Goal: Task Accomplishment & Management: Manage account settings

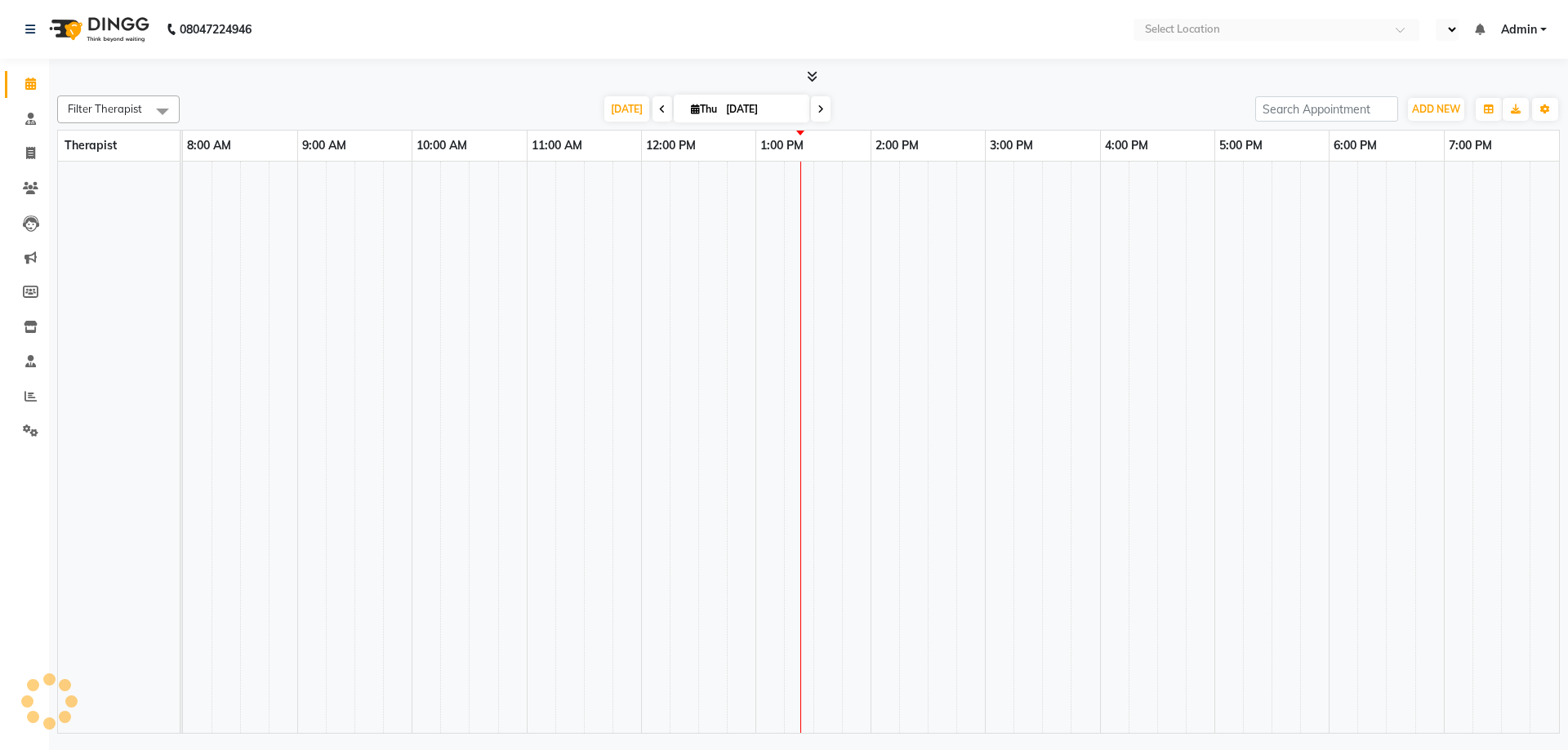
select select "en"
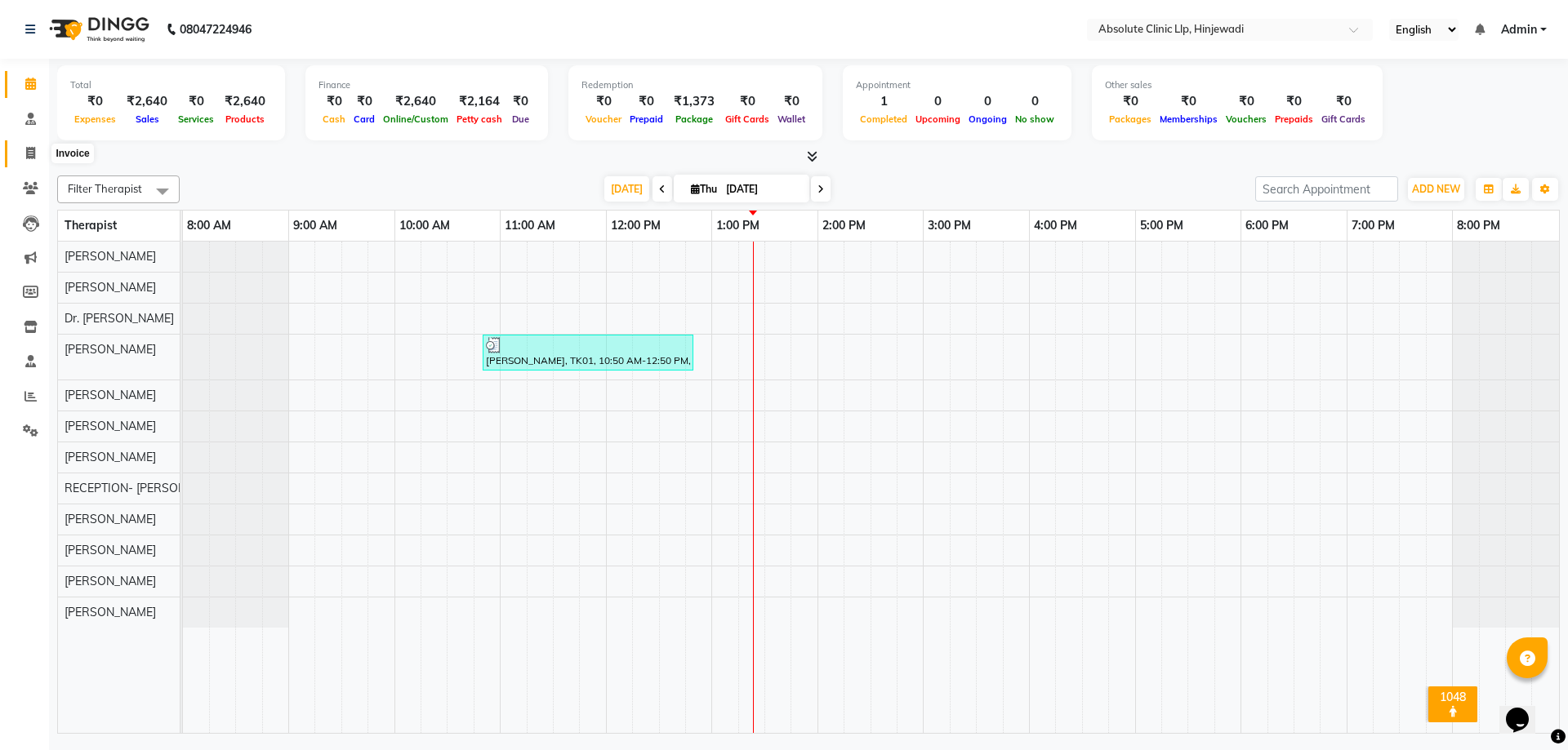
click at [27, 155] on icon at bounding box center [30, 153] width 9 height 13
select select "5113"
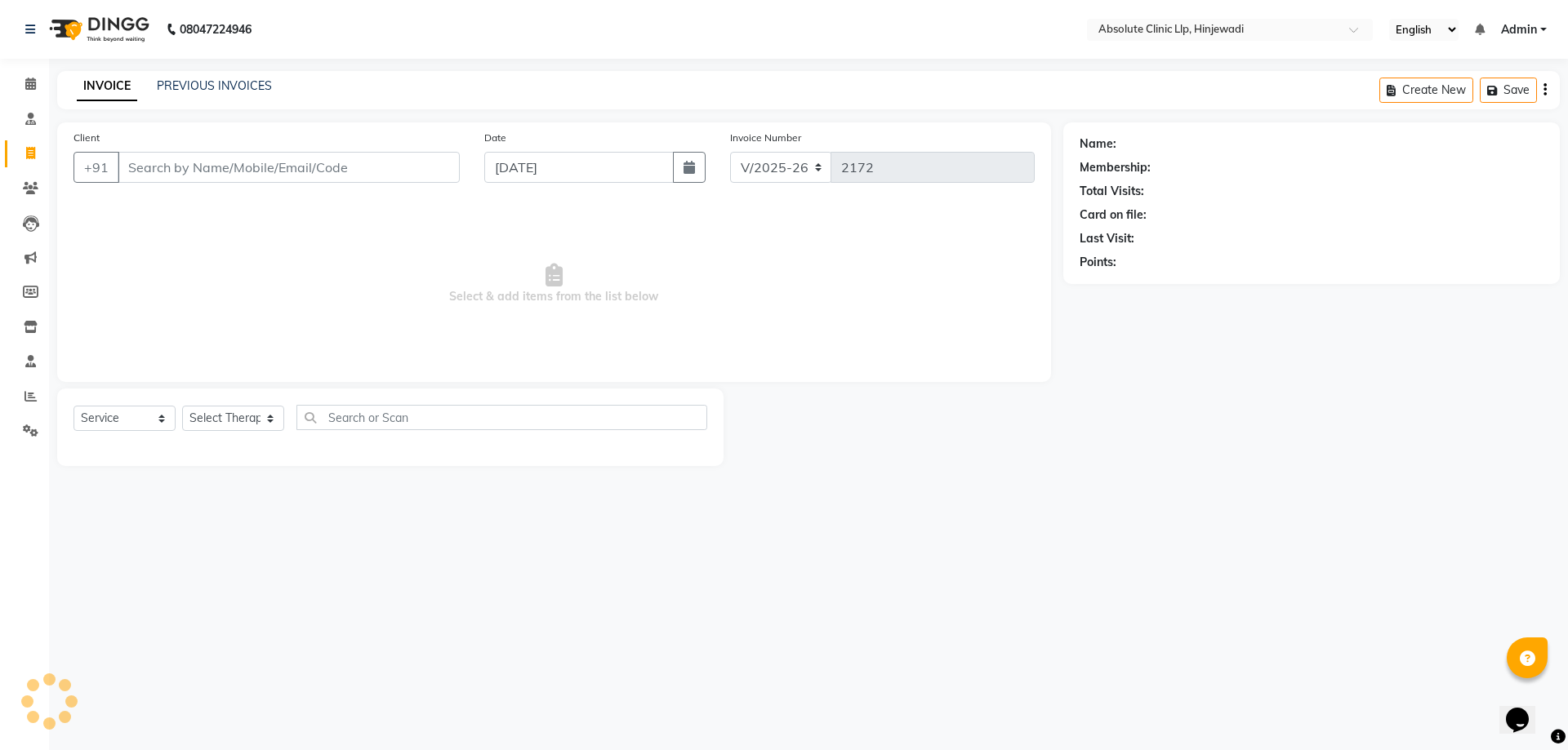
select select "package"
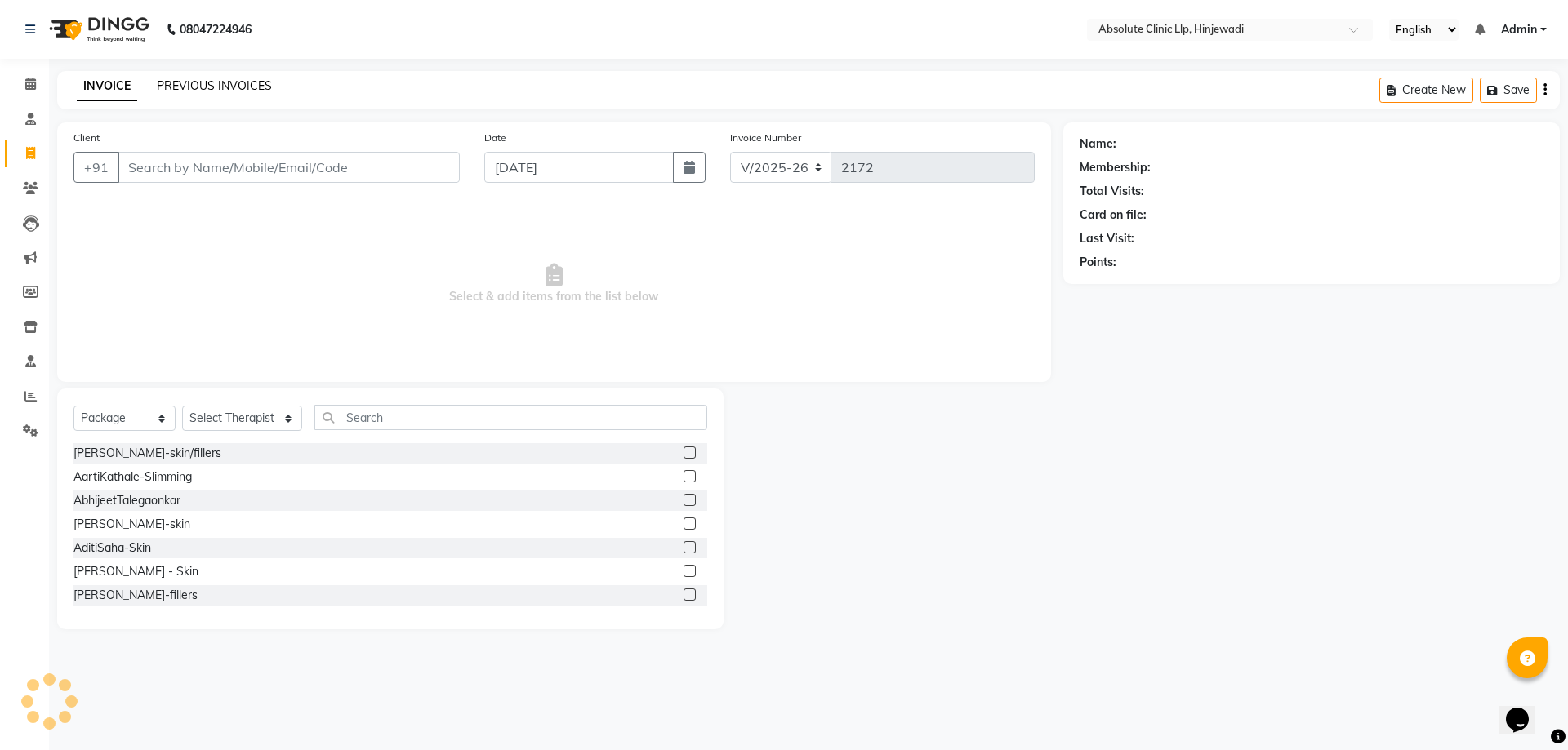
click at [218, 85] on link "PREVIOUS INVOICES" at bounding box center [215, 85] width 115 height 15
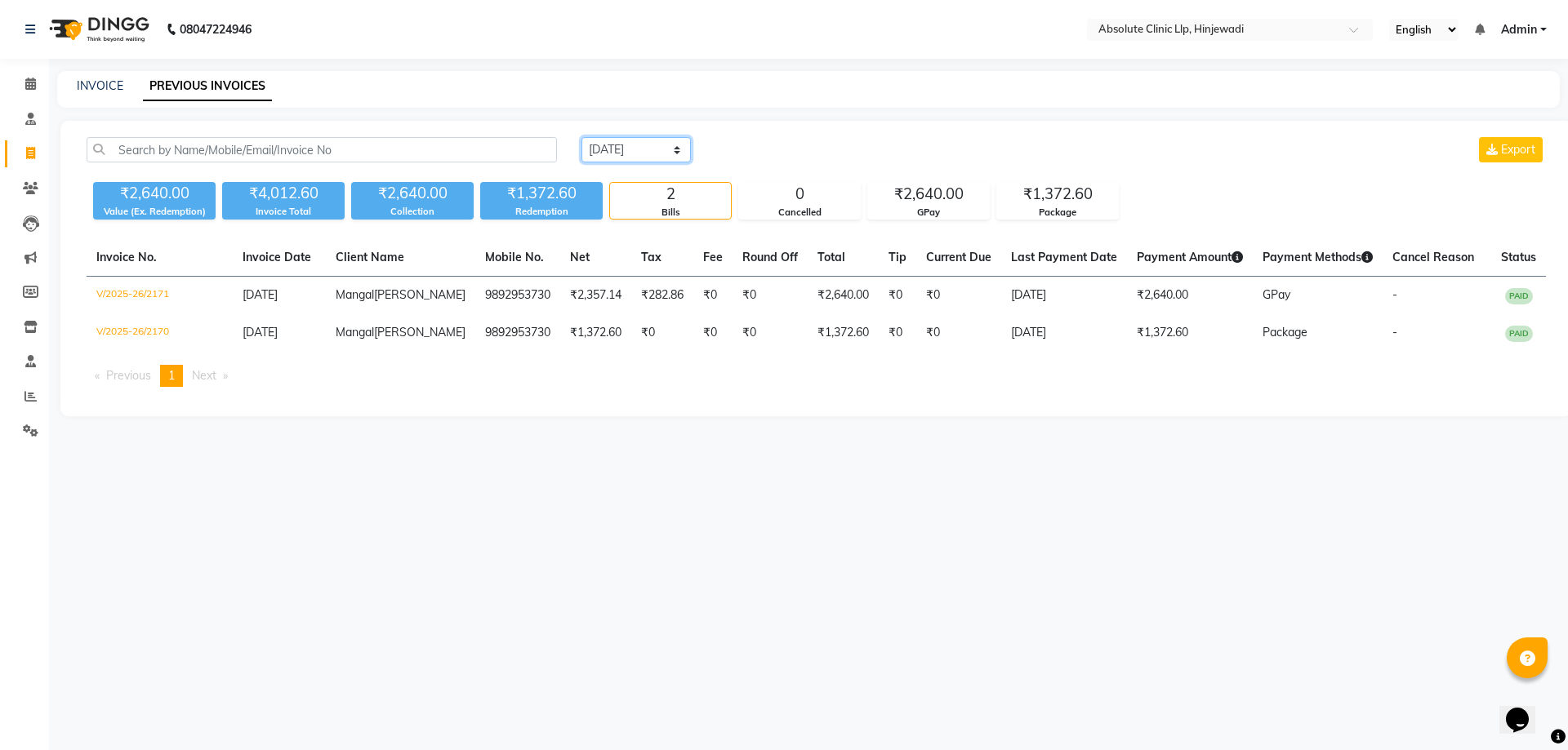
click at [655, 148] on select "[DATE] [DATE] Custom Range" at bounding box center [636, 150] width 109 height 25
select select "[DATE]"
click at [582, 138] on select "[DATE] [DATE] Custom Range" at bounding box center [636, 150] width 109 height 25
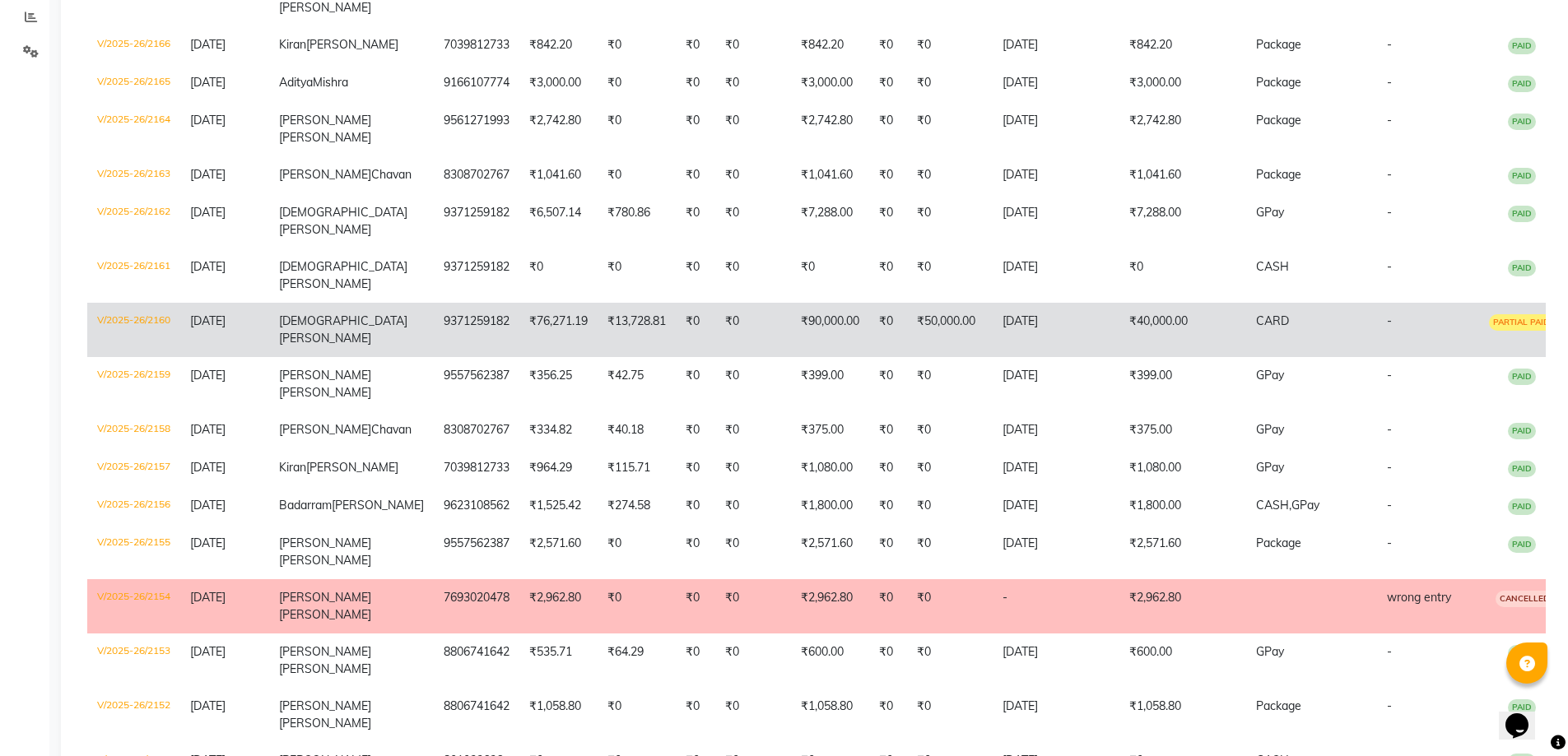
scroll to position [411, 0]
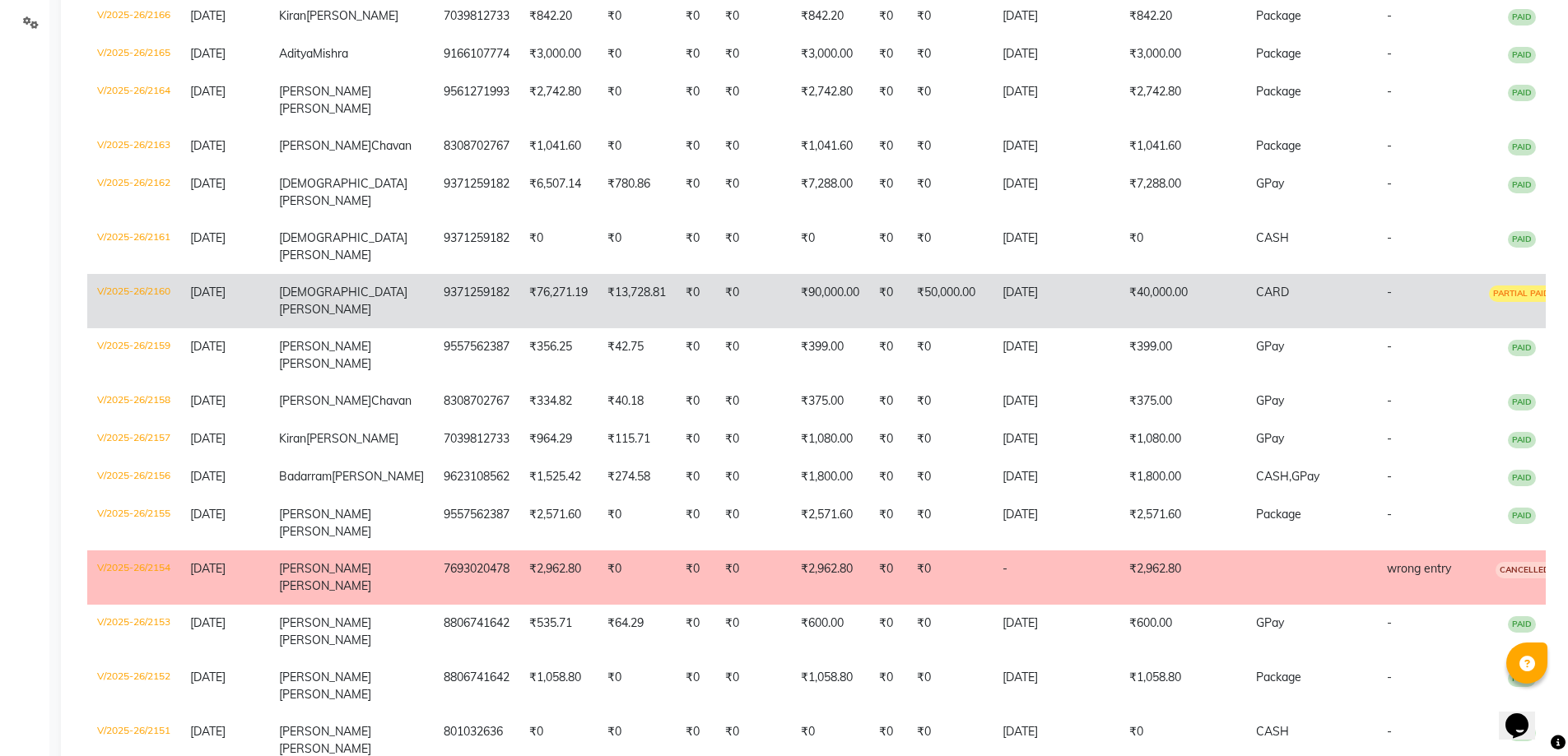
click at [105, 328] on td "V/2025-26/2160" at bounding box center [134, 301] width 93 height 54
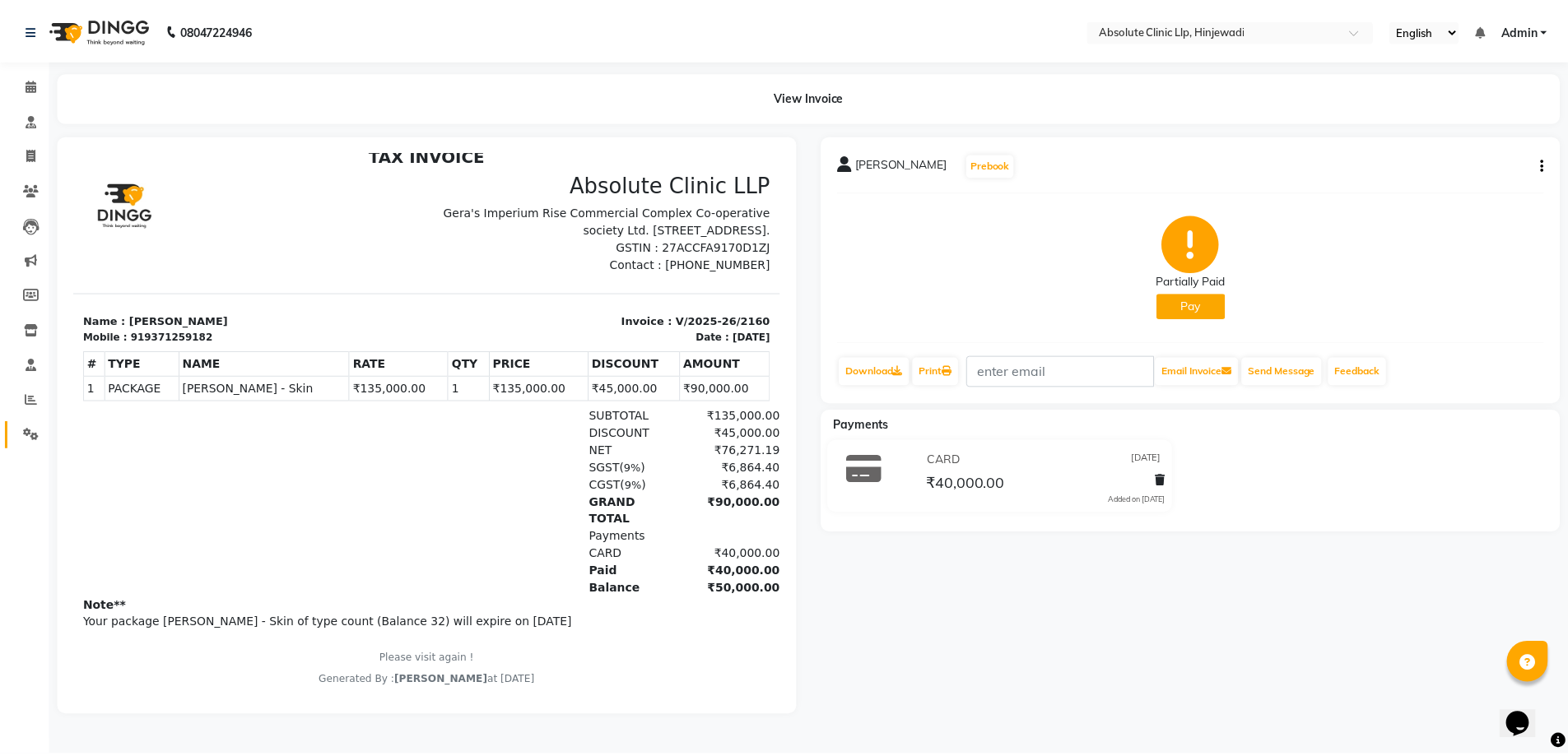
scroll to position [13, 0]
click at [28, 446] on link "Settings" at bounding box center [25, 436] width 39 height 28
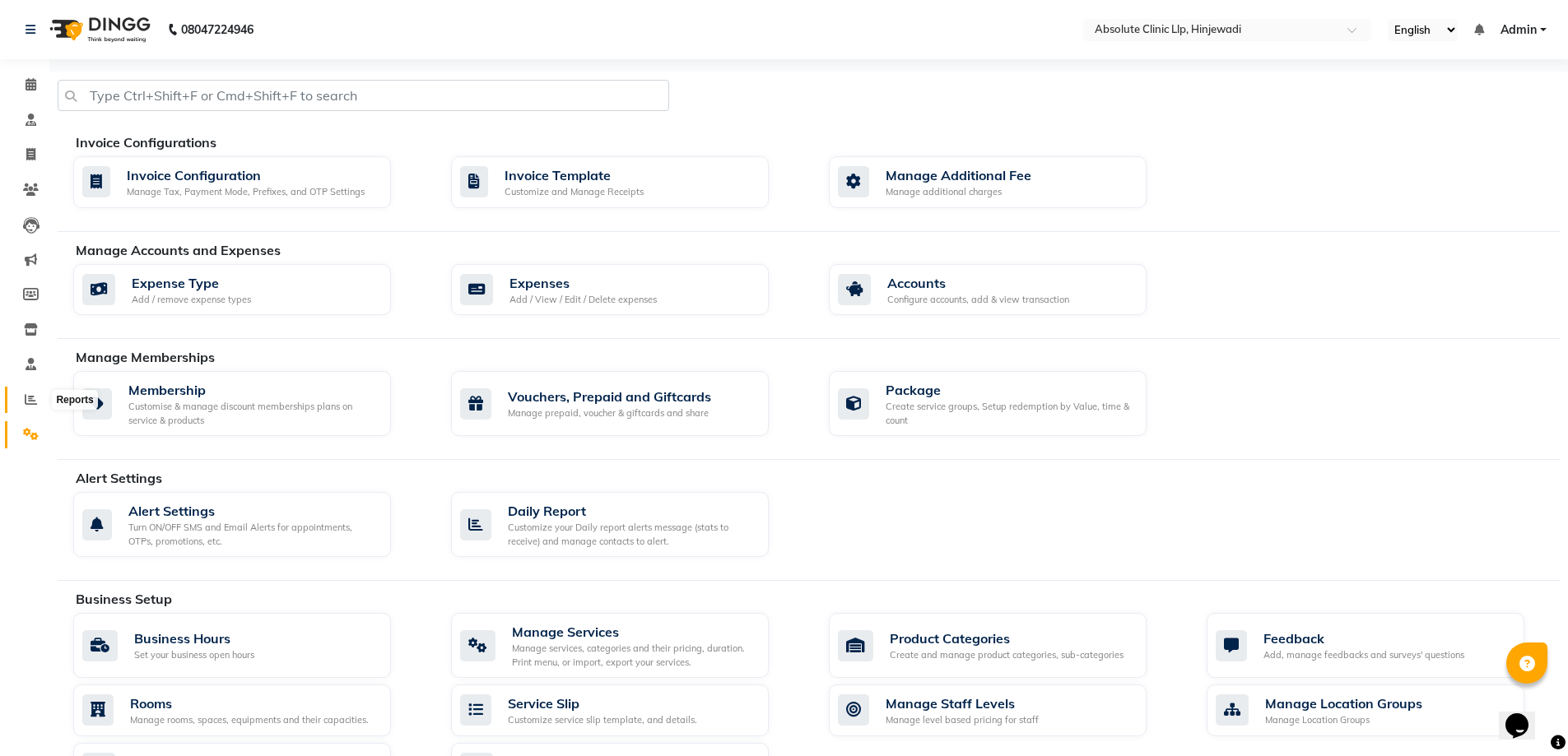
click at [37, 394] on span at bounding box center [30, 400] width 29 height 19
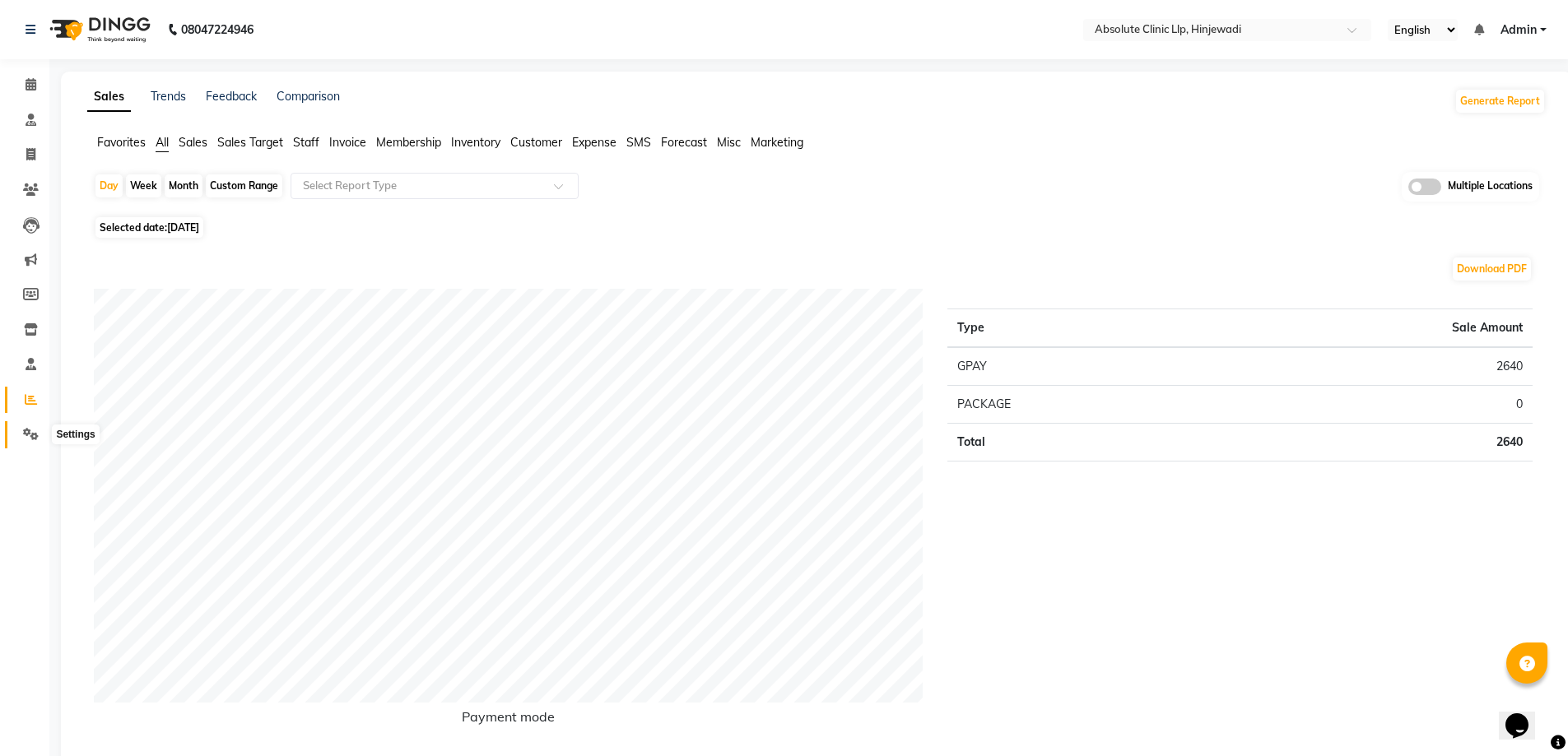
click at [29, 430] on icon at bounding box center [30, 434] width 16 height 13
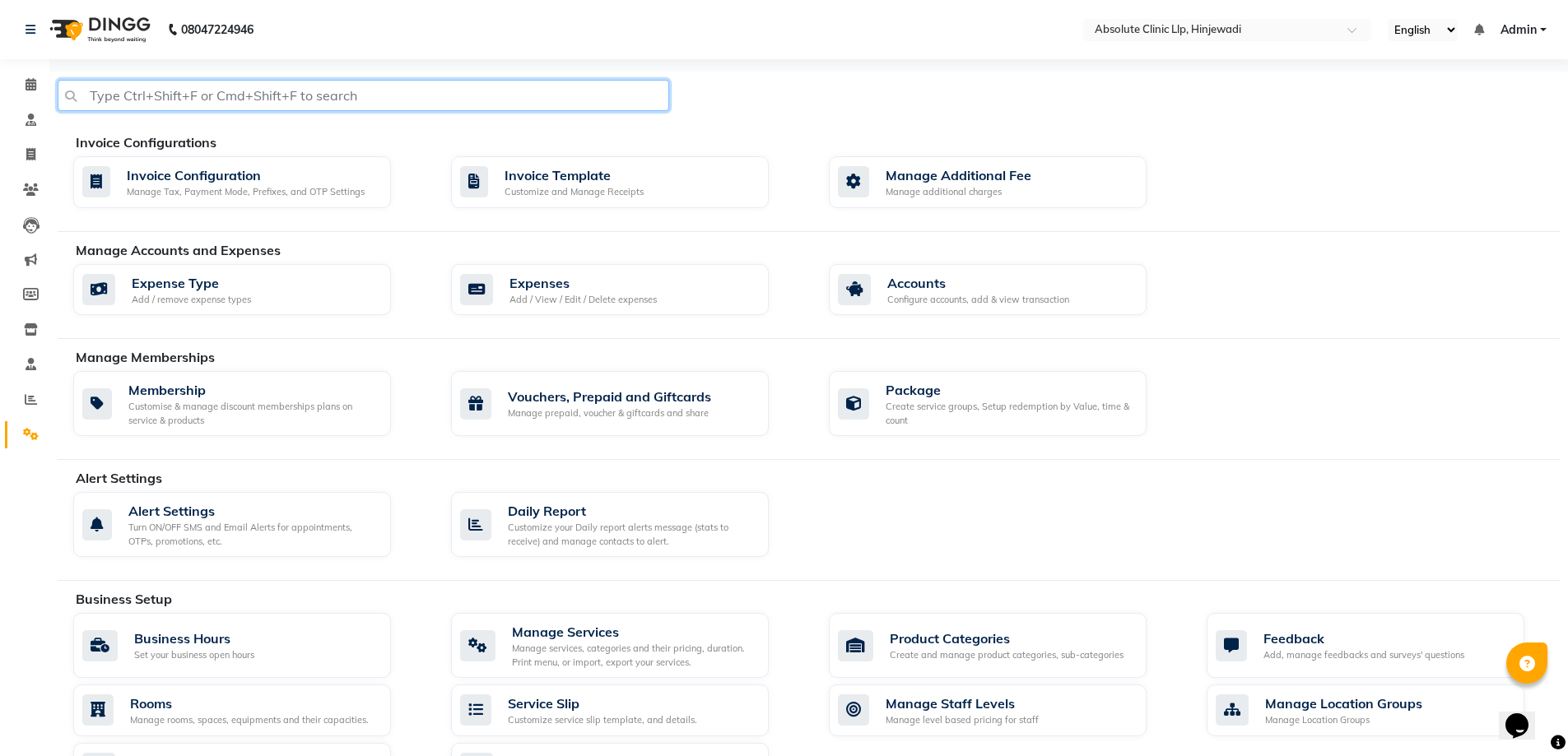
click at [295, 98] on input "text" at bounding box center [364, 95] width 612 height 31
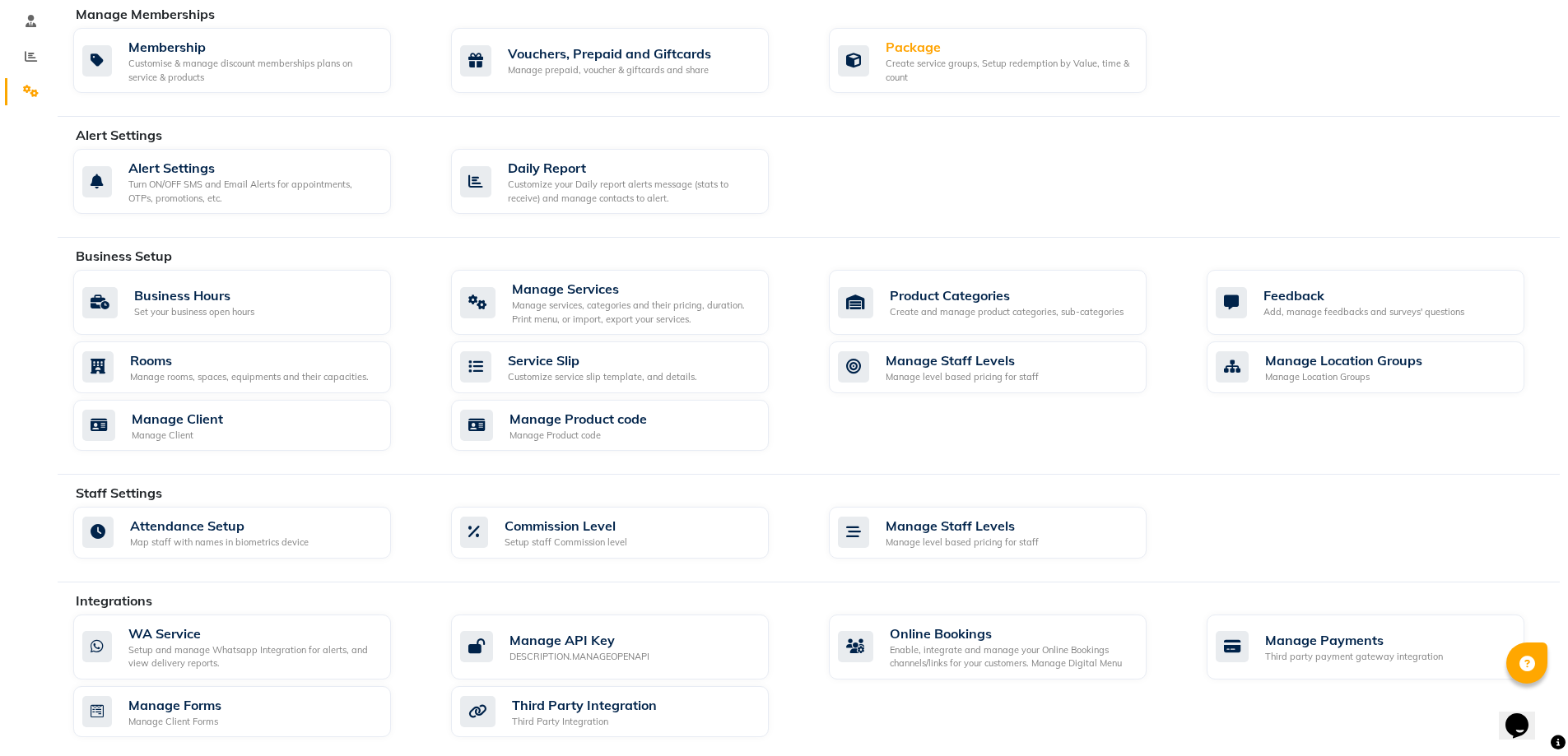
scroll to position [326, 0]
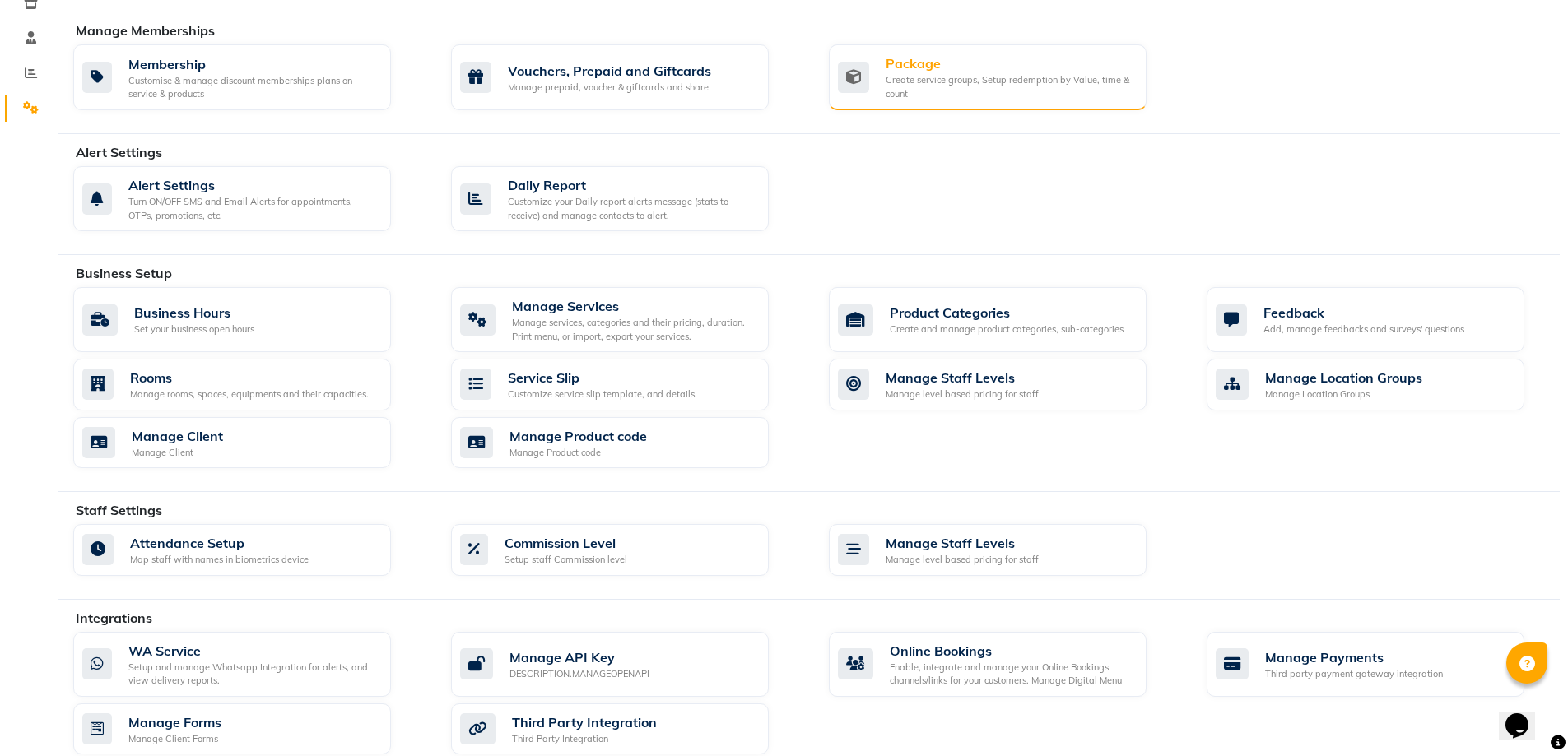
type input "pack"
click at [977, 72] on div "Package" at bounding box center [1010, 63] width 248 height 20
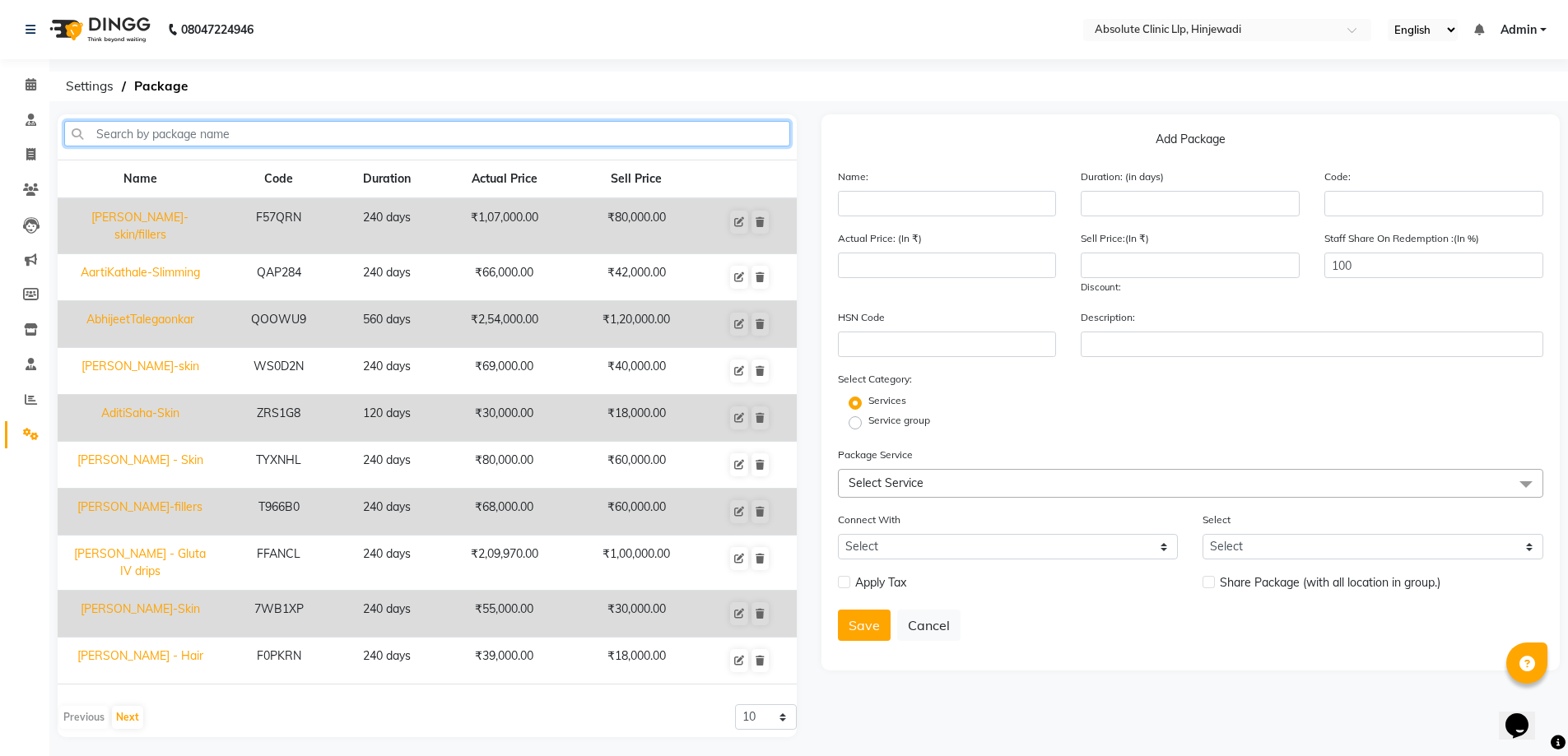
click at [467, 135] on input "text" at bounding box center [427, 134] width 726 height 26
click at [377, 141] on input "text" at bounding box center [427, 134] width 726 height 26
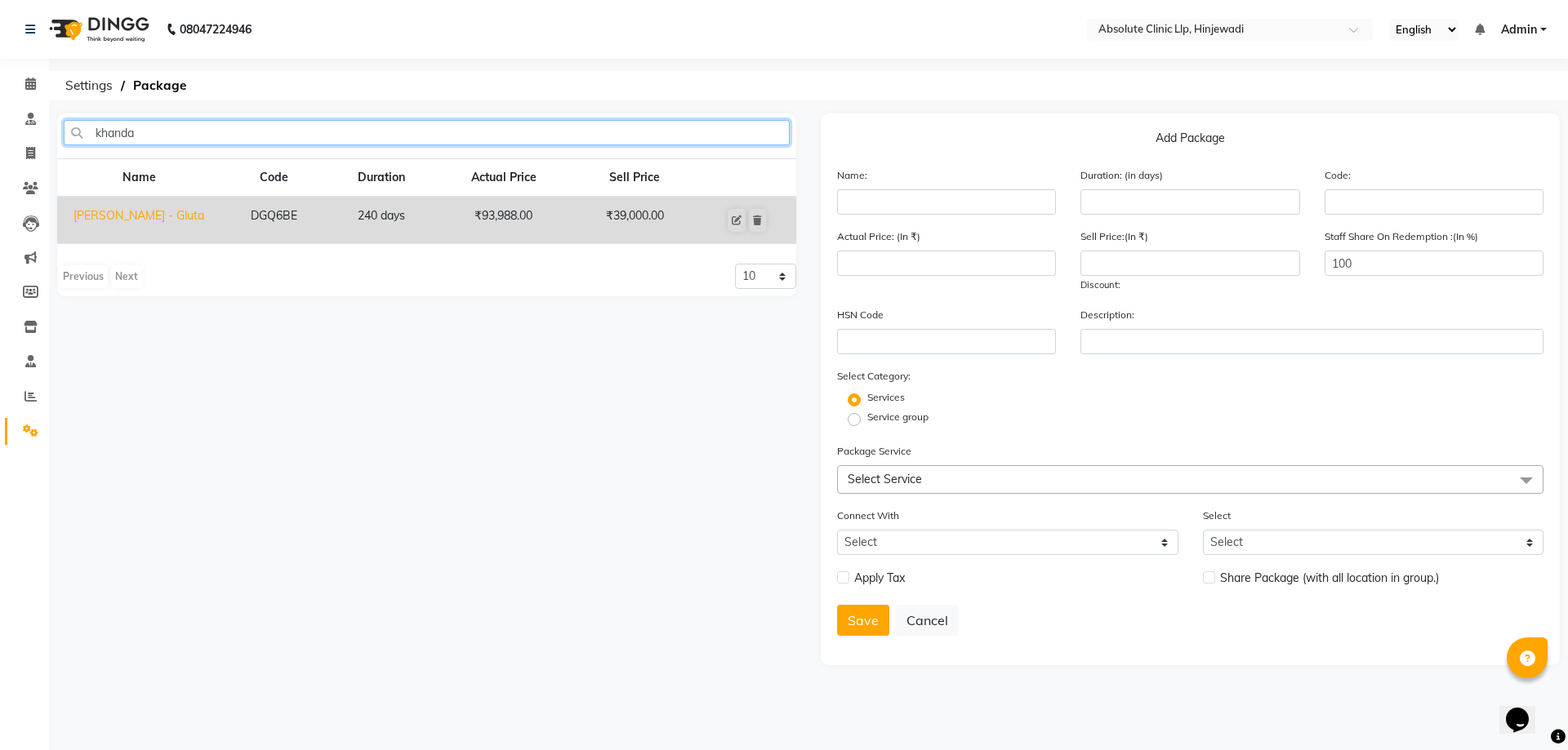
drag, startPoint x: 203, startPoint y: 133, endPoint x: 0, endPoint y: 154, distance: 204.1
click at [0, 158] on app-home "08047224946 Select Location × Absolute Clinic Llp, Hinjewadi English ENGLISH Es…" at bounding box center [784, 344] width 1568 height 690
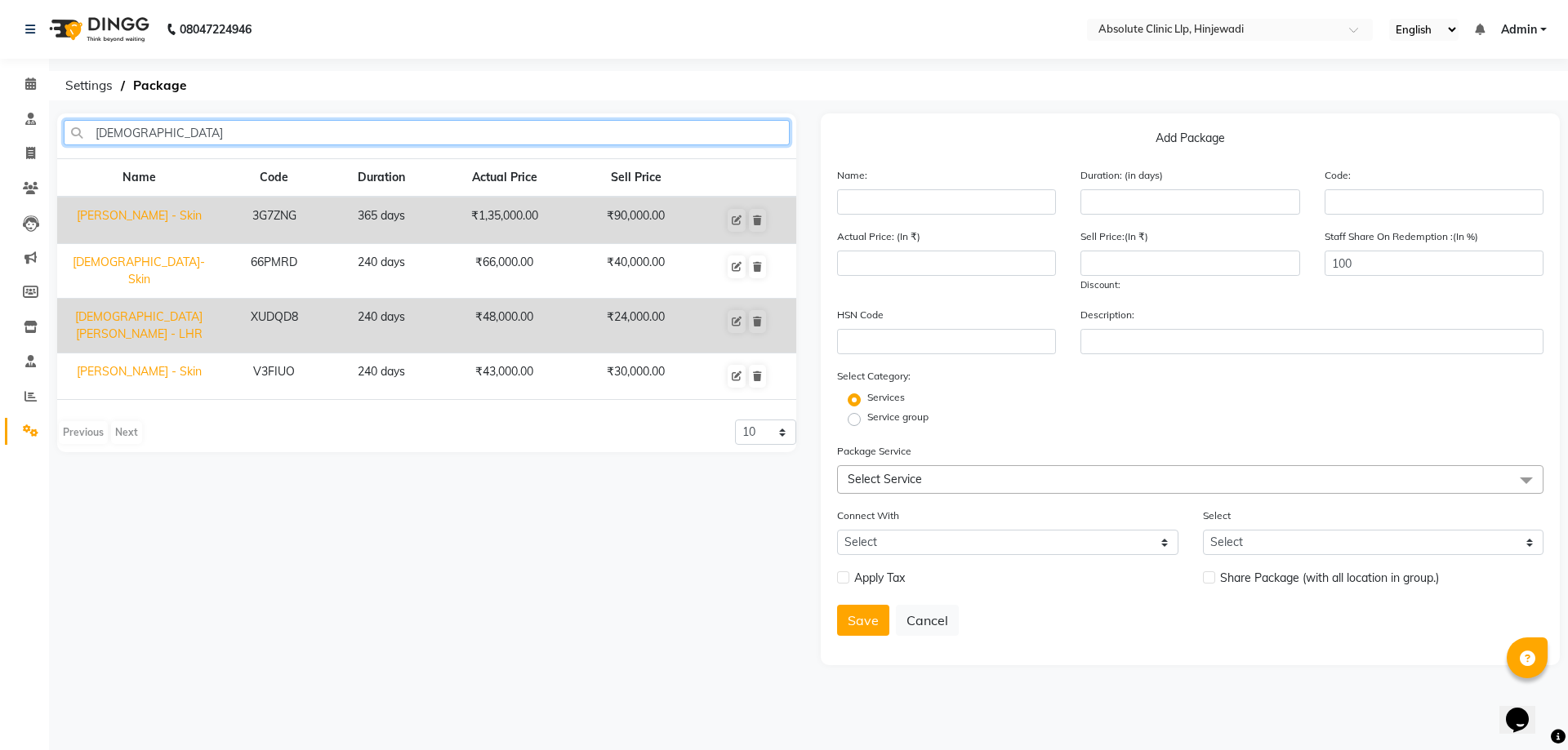
type input "vaish"
click at [124, 215] on td "Vaishnavi Khandre - Skin" at bounding box center [139, 220] width 163 height 48
type input "Vaishnavi Khandre - Skin"
type input "365"
type input "3G7ZNG"
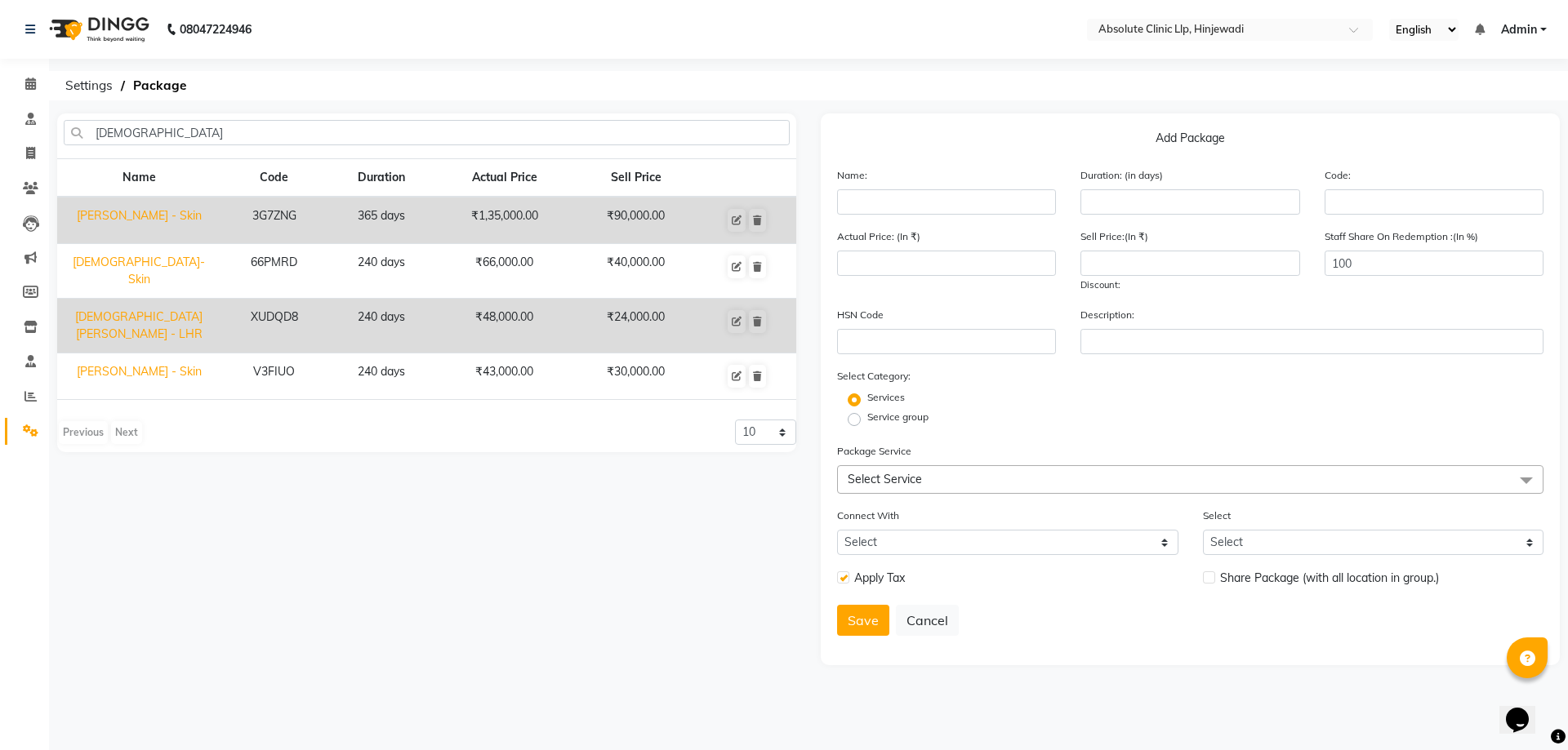
type input "135000"
type input "90000"
checkbox input "true"
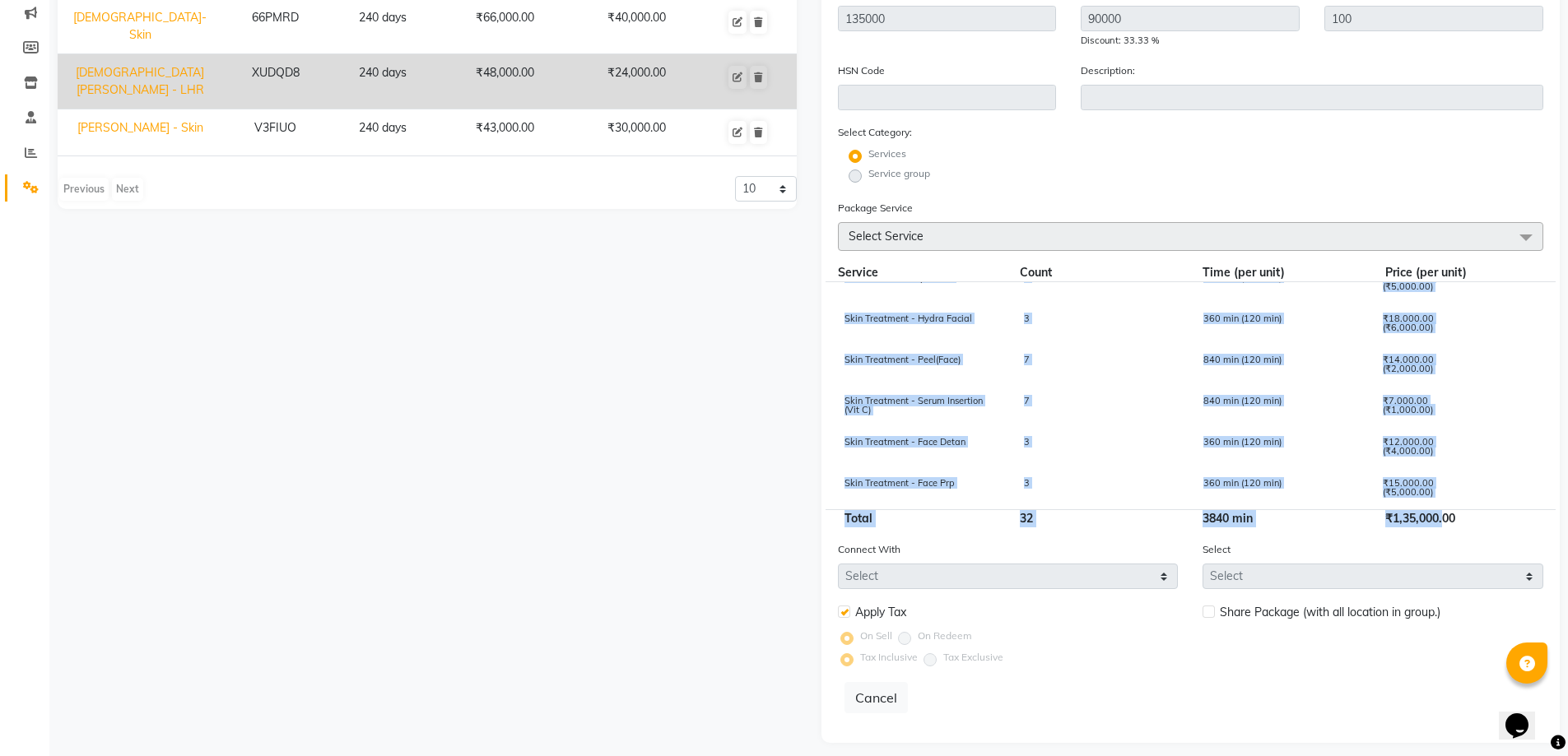
scroll to position [102, 0]
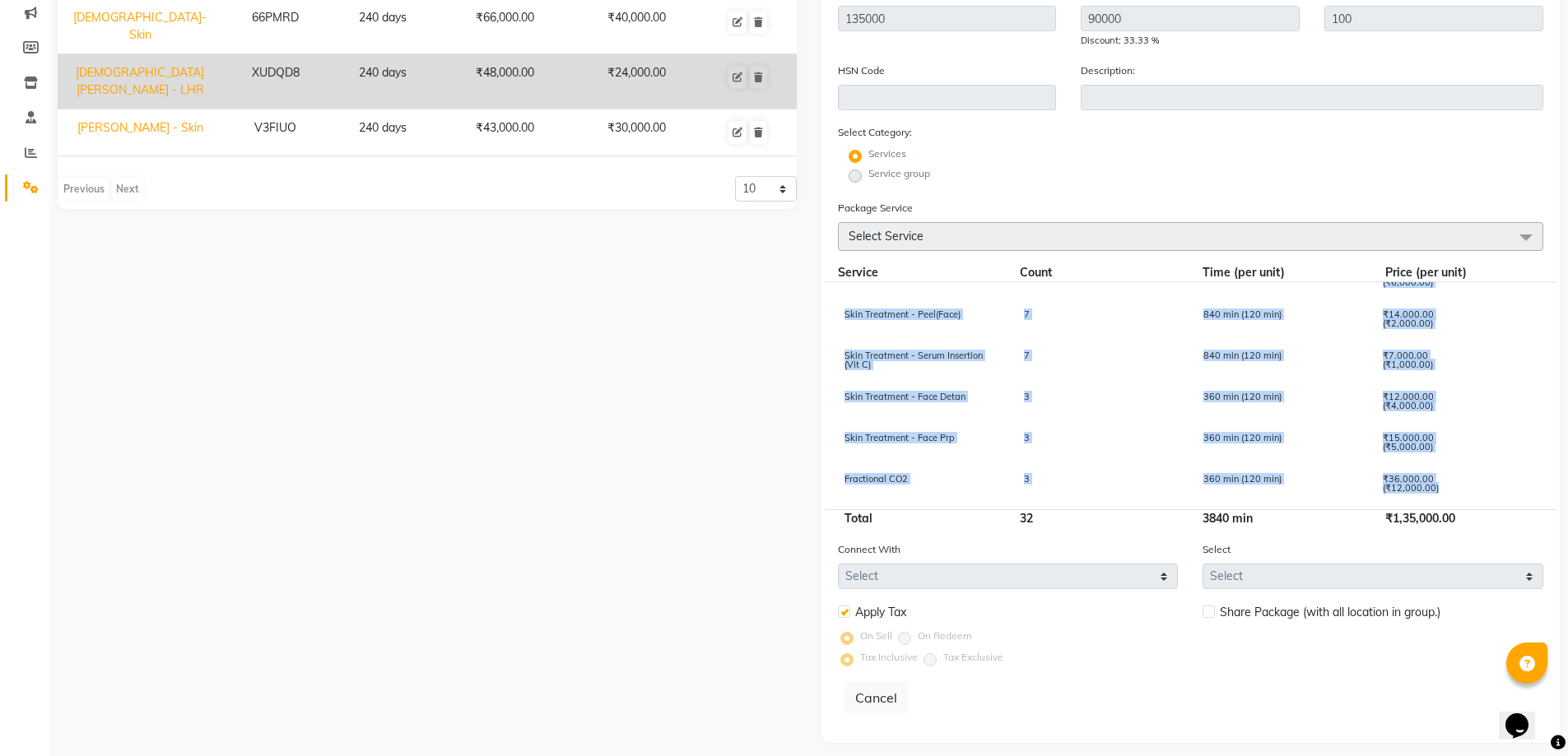
drag, startPoint x: 846, startPoint y: 299, endPoint x: 1445, endPoint y: 496, distance: 630.6
click at [0, 0] on div "Skin Treatment - Co2 3 360 min (120 min) ₹18,000.00 (₹6,000.00) Skin Treatment …" at bounding box center [0, 0] width 0 height 0
copy div "Skin Treatment - Co2 3 360 min (120 min) ₹18,000.00 (₹6,000.00) Skin Treatment …"
